Goal: Information Seeking & Learning: Learn about a topic

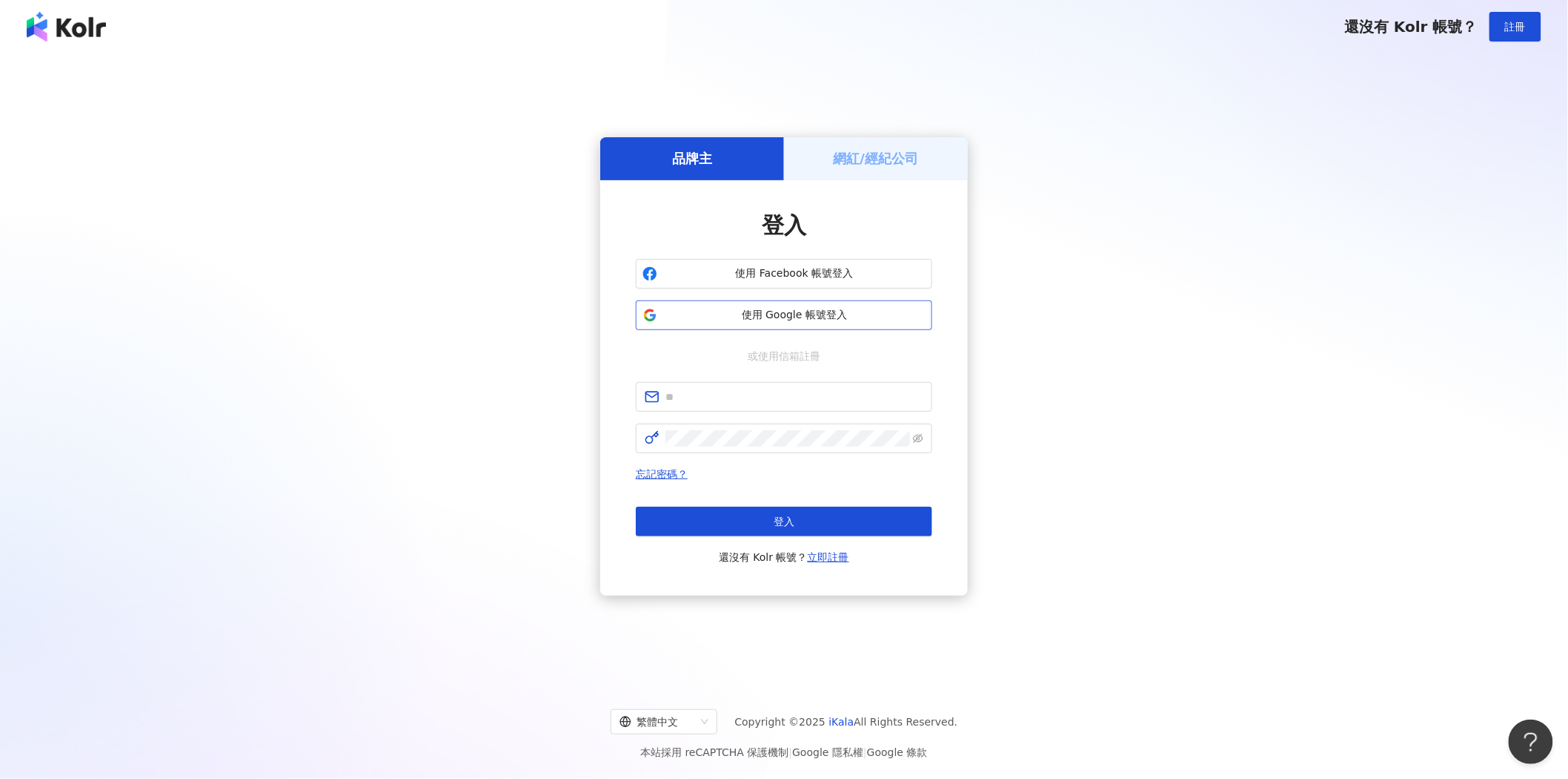
click at [809, 324] on button "使用 Google 帳號登入" at bounding box center [784, 315] width 297 height 30
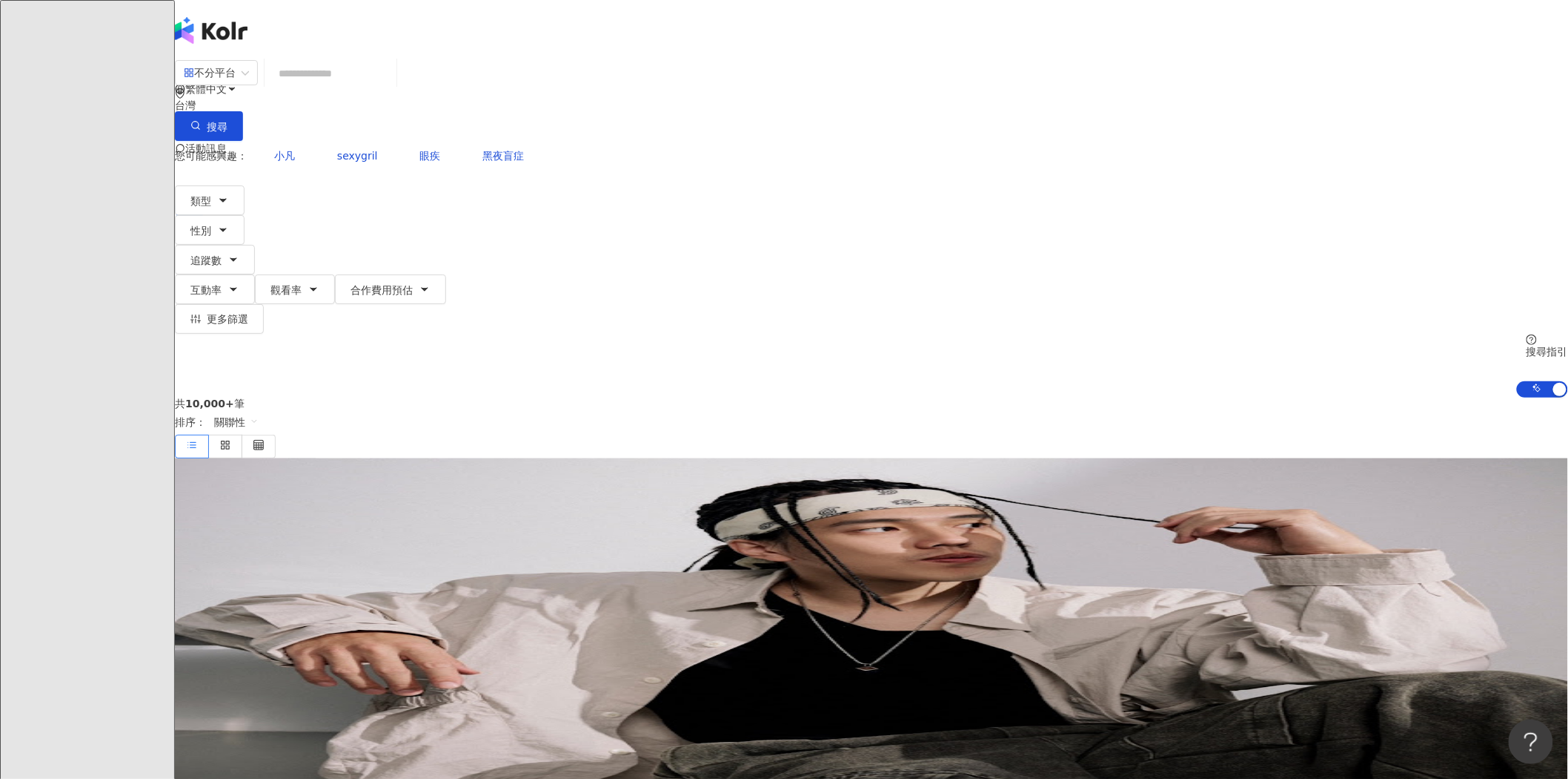
click at [391, 85] on input "search" at bounding box center [329, 73] width 120 height 28
type input "****"
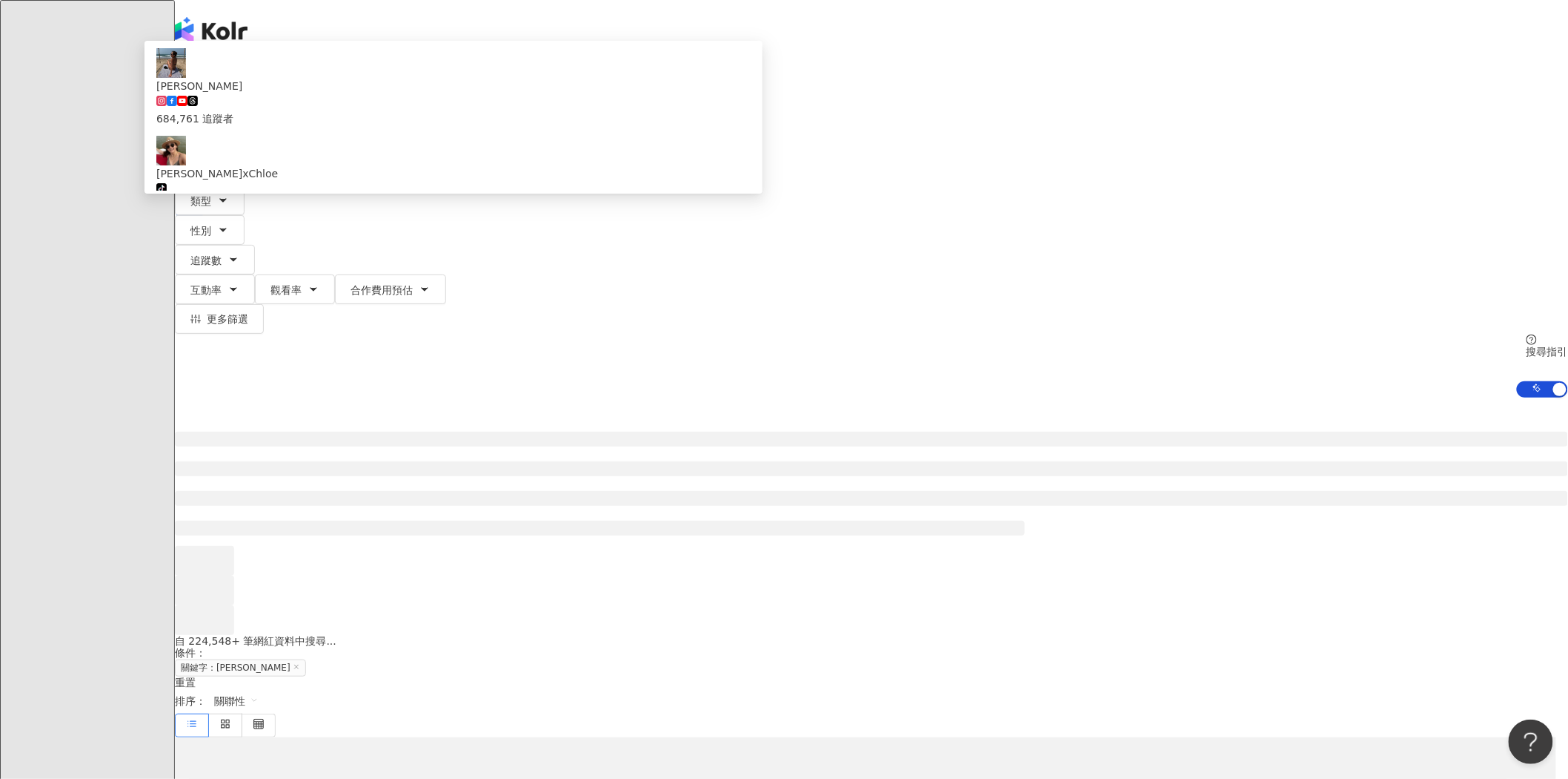
click at [751, 94] on span "[PERSON_NAME]" at bounding box center [453, 86] width 595 height 16
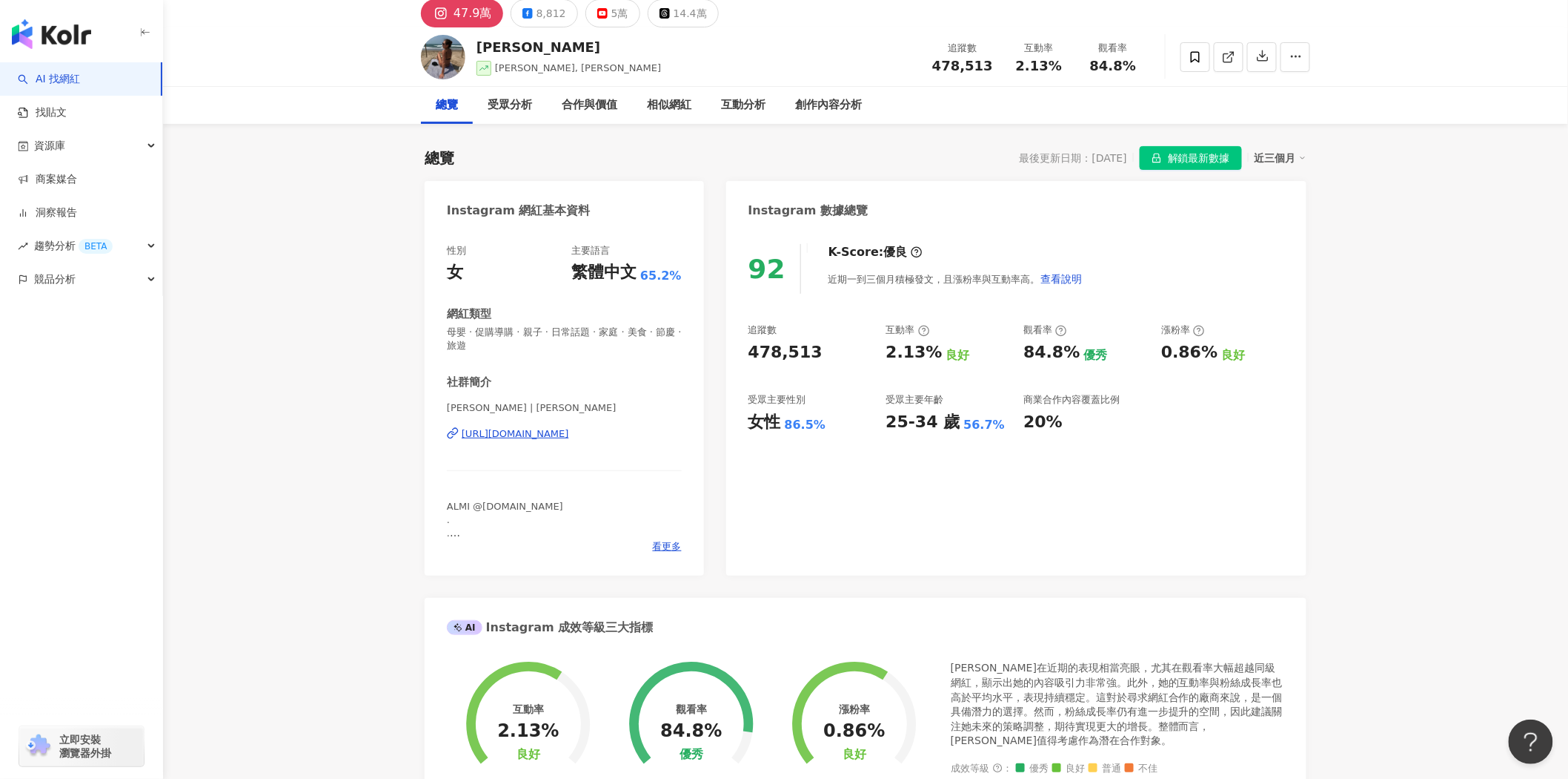
scroll to position [82, 0]
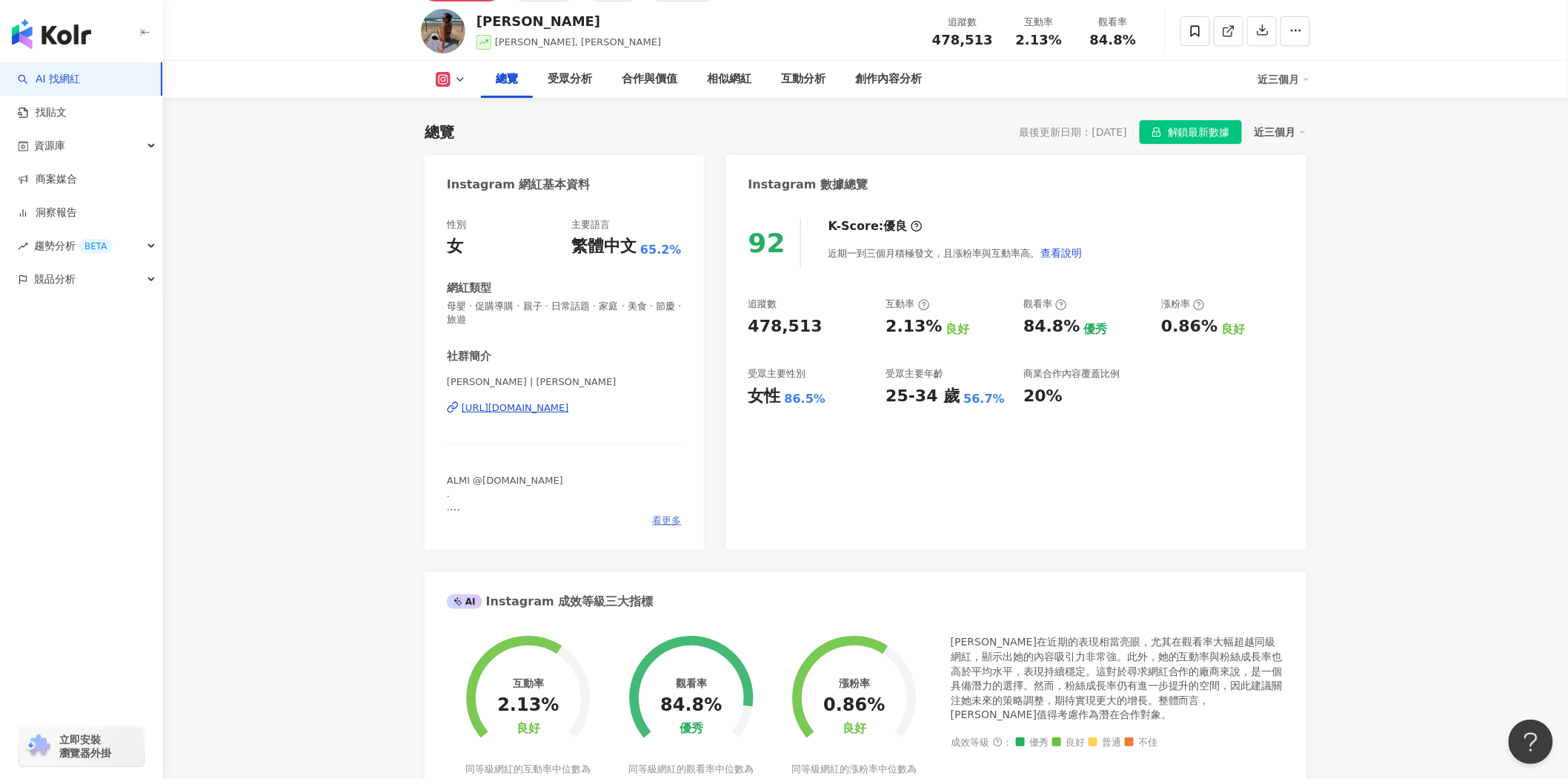
click at [665, 522] on span "看更多" at bounding box center [667, 520] width 29 height 13
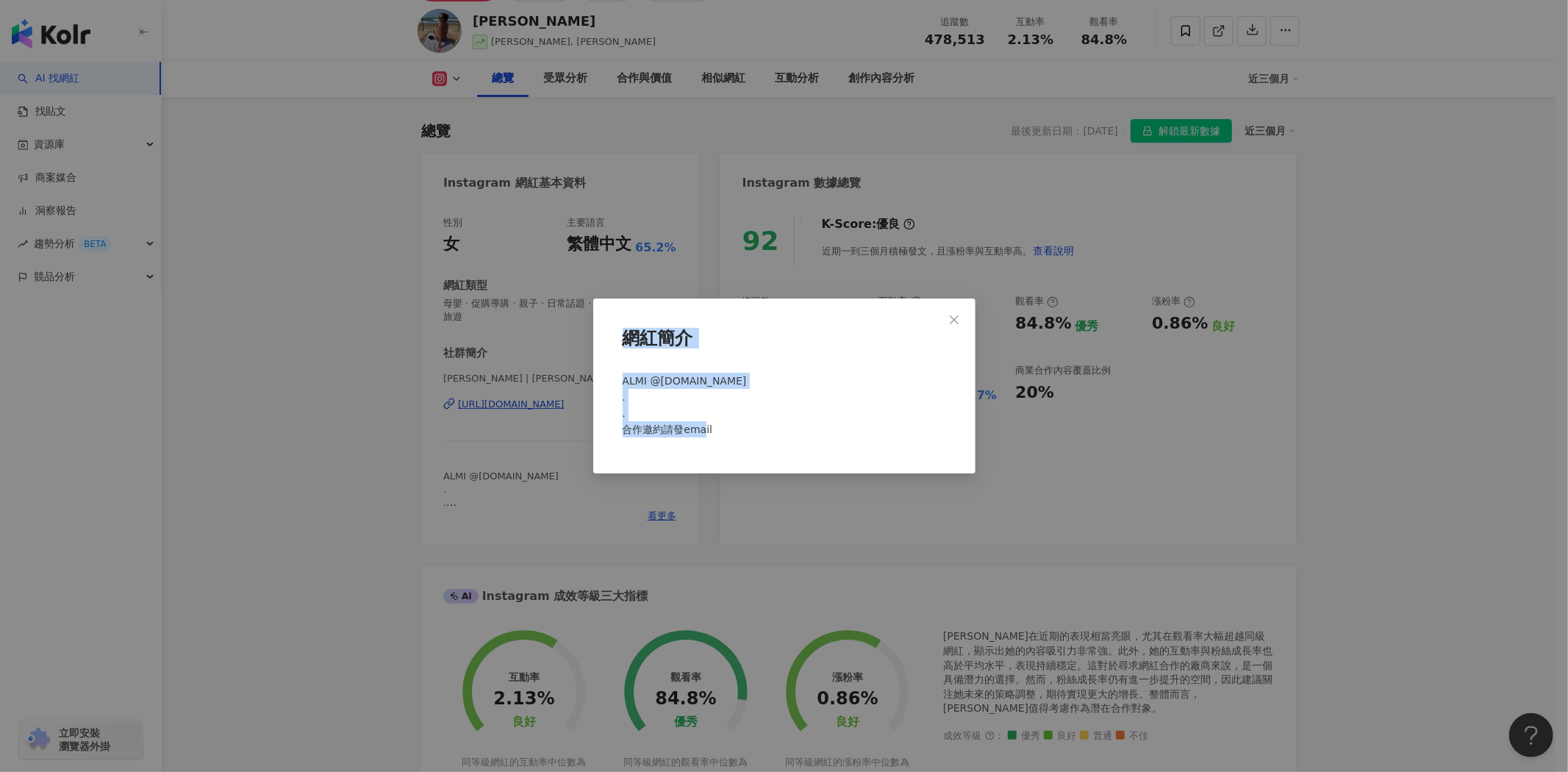
drag, startPoint x: 719, startPoint y: 428, endPoint x: 570, endPoint y: 419, distance: 149.3
click at [548, 420] on div "網紅簡介 ALMI @almi.com.tw . . 合作邀約請發email" at bounding box center [784, 386] width 1568 height 772
click at [768, 420] on div "ALMI @almi.com.tw . . 合作邀約請發email" at bounding box center [785, 411] width 336 height 89
click at [693, 375] on span "ALMI @almi.com.tw . . 合作邀約請發email" at bounding box center [684, 404] width 125 height 60
click at [1284, 520] on div "網紅簡介 ALMI @almi.com.tw . . 合作邀約請發email" at bounding box center [784, 386] width 1568 height 772
